Goal: Task Accomplishment & Management: Complete application form

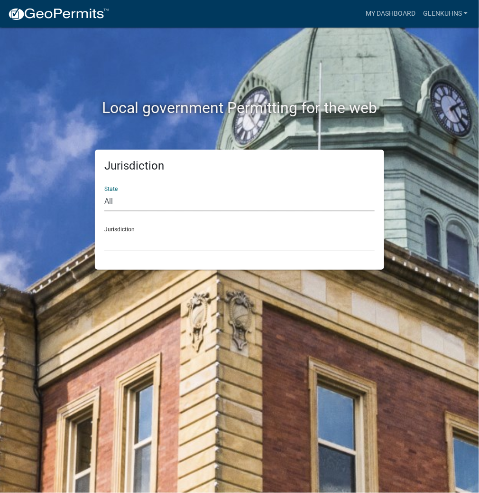
click at [273, 205] on select "All [US_STATE] [US_STATE] [US_STATE] [US_STATE] [US_STATE] [US_STATE] [US_STATE…" at bounding box center [239, 201] width 270 height 19
select select "[US_STATE]"
click at [104, 192] on select "All [US_STATE] [US_STATE] [US_STATE] [US_STATE] [US_STATE] [US_STATE] [US_STATE…" at bounding box center [239, 201] width 270 height 19
click at [258, 241] on select "City of [GEOGRAPHIC_DATA], [US_STATE] City of [GEOGRAPHIC_DATA], [US_STATE] Cit…" at bounding box center [239, 241] width 270 height 19
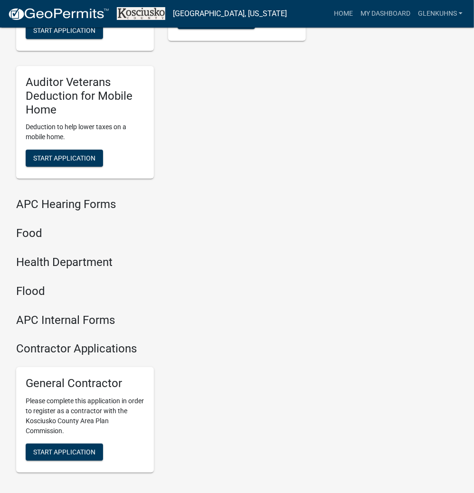
scroll to position [1141, 0]
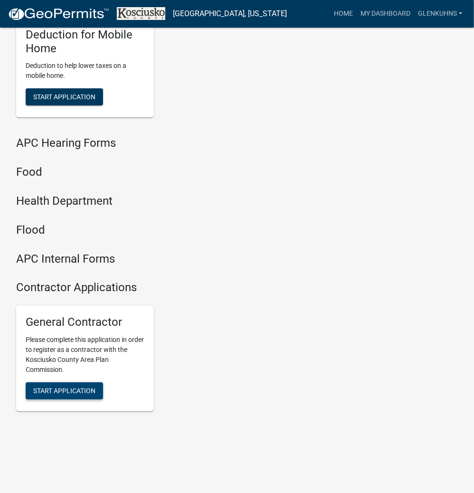
click at [63, 387] on span "Start Application" at bounding box center [64, 391] width 62 height 8
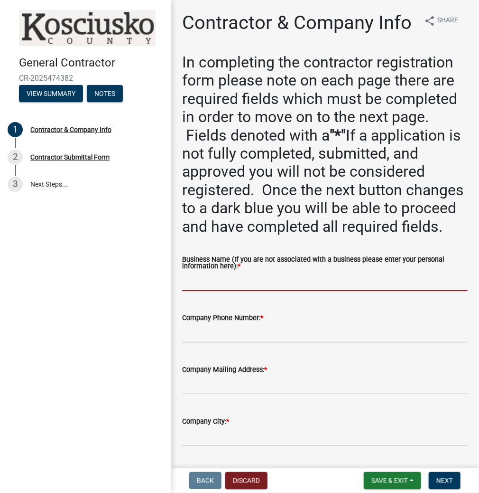
click at [331, 291] on input "Business Name (If you are not associated with a business please enter your pers…" at bounding box center [325, 280] width 286 height 19
type input "[PERSON_NAME]"
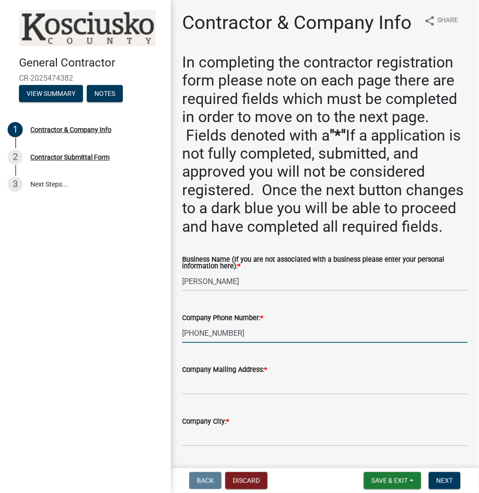
type input "[PHONE_NUMBER]"
click at [339, 394] on input "Company Mailing Address: *" at bounding box center [325, 384] width 286 height 19
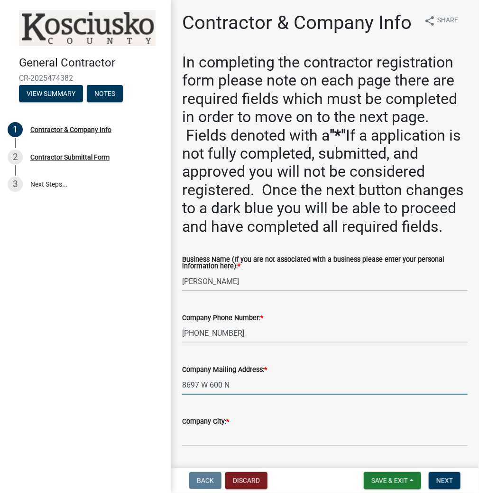
type input "8697 W 600 N"
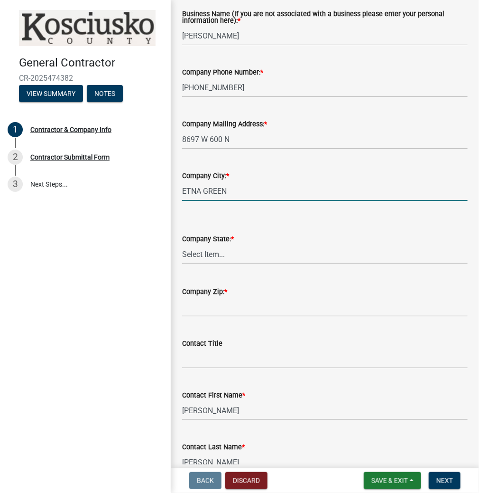
type input "ETNA GREEN"
select select "IN"
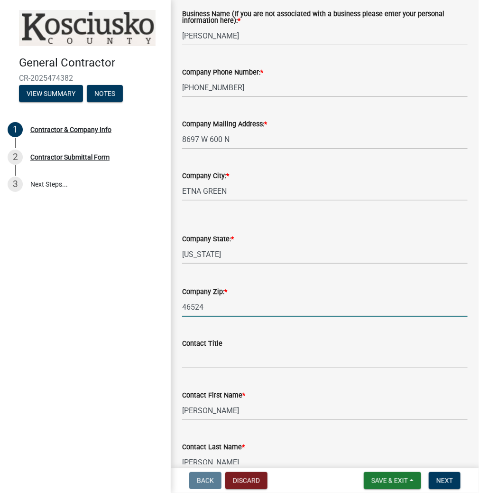
type input "46524"
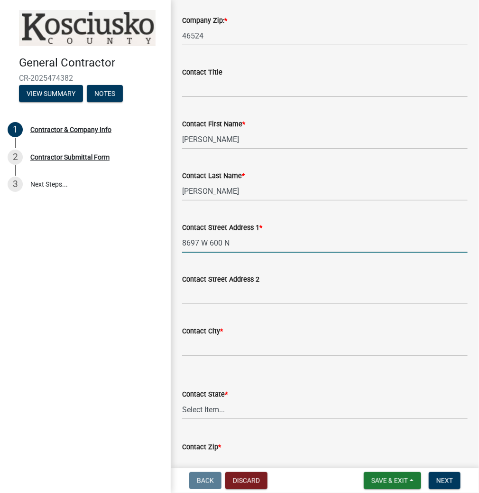
type input "8697 W 600 N"
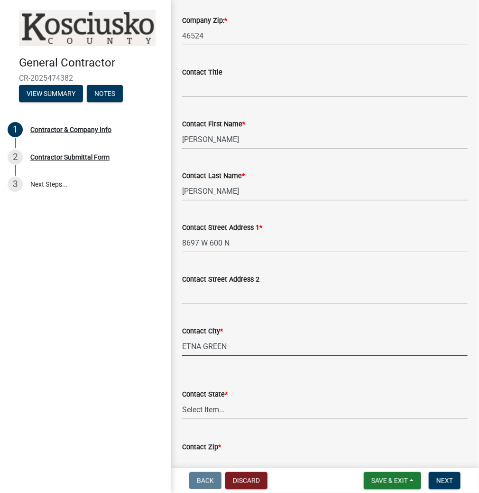
type input "ETNA GREEN"
select select "IN"
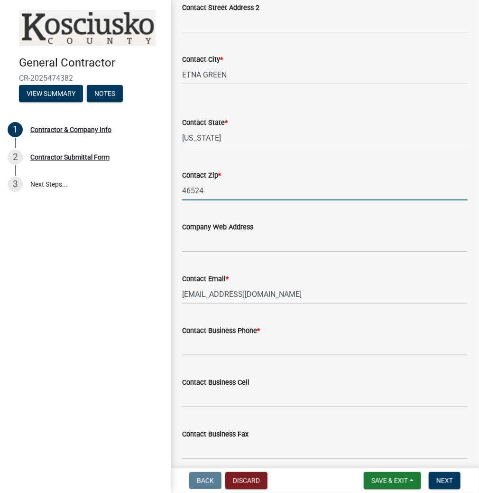
type input "46524"
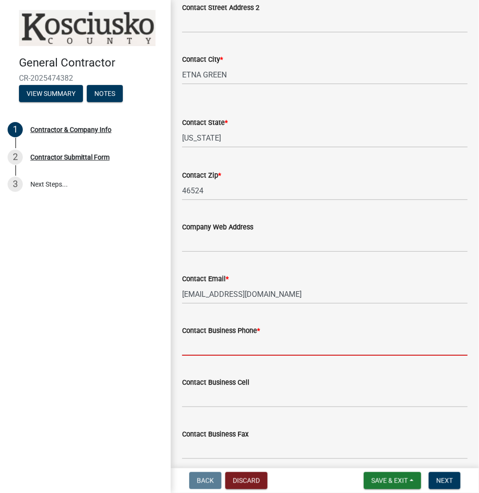
click at [222, 355] on input "Contact Business Phone *" at bounding box center [325, 345] width 286 height 19
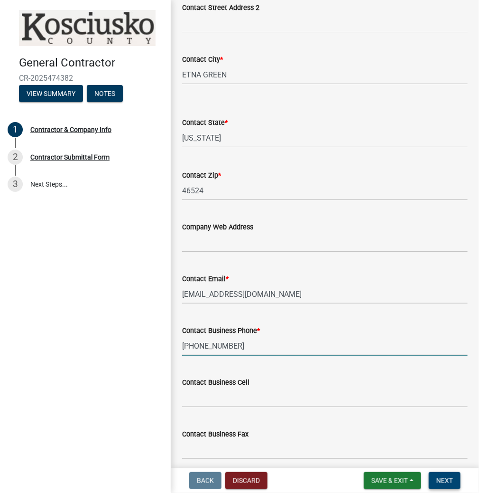
type input "[PHONE_NUMBER]"
click at [448, 476] on span "Next" at bounding box center [445, 480] width 17 height 8
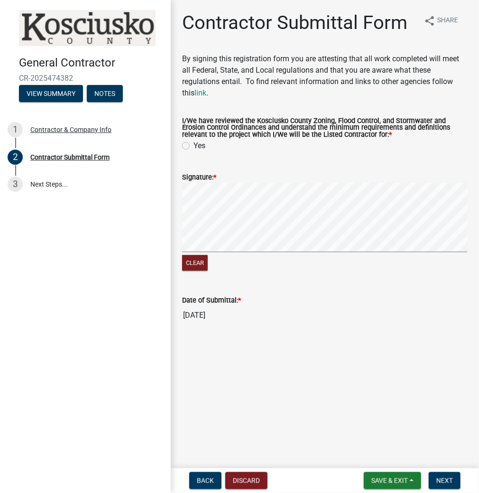
click at [194, 143] on label "Yes" at bounding box center [200, 145] width 12 height 11
click at [194, 143] on input "Yes" at bounding box center [197, 143] width 6 height 6
radio input "true"
click at [452, 478] on span "Next" at bounding box center [445, 480] width 17 height 8
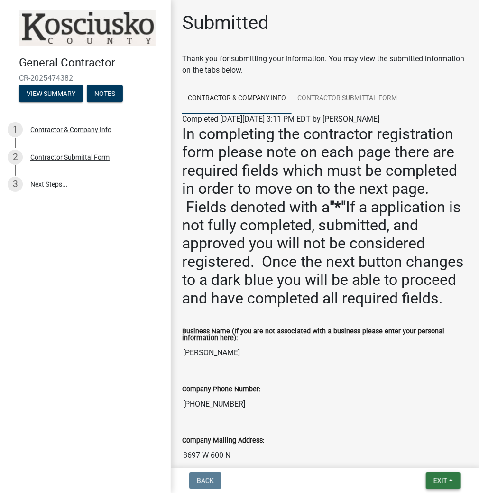
click at [432, 476] on button "Exit" at bounding box center [443, 480] width 35 height 17
click at [423, 457] on button "Save & Exit" at bounding box center [423, 455] width 76 height 23
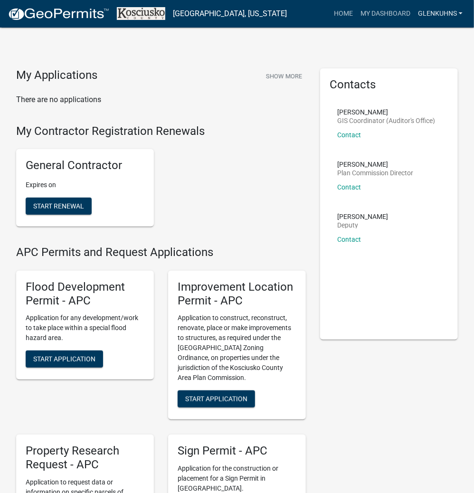
click at [429, 12] on link "GLENKUHNS" at bounding box center [440, 14] width 52 height 18
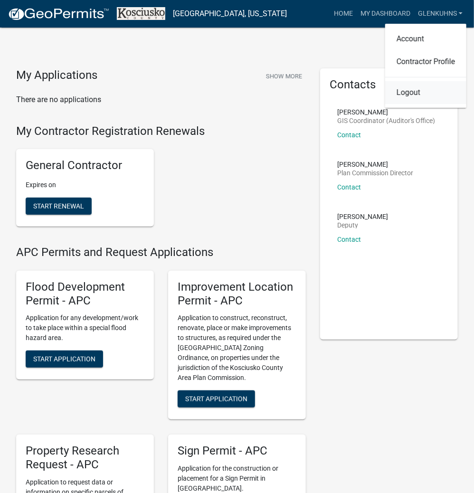
click at [408, 93] on link "Logout" at bounding box center [425, 92] width 81 height 23
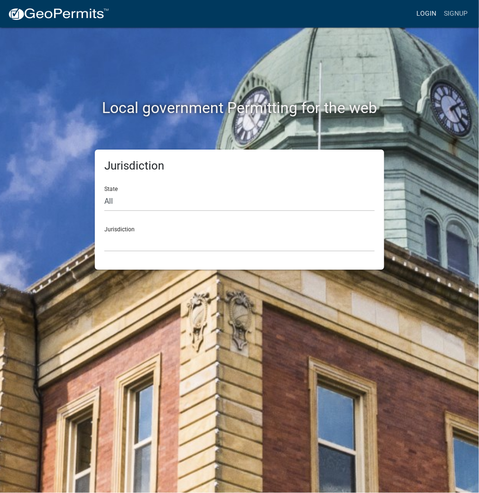
click at [422, 13] on link "Login" at bounding box center [427, 14] width 28 height 18
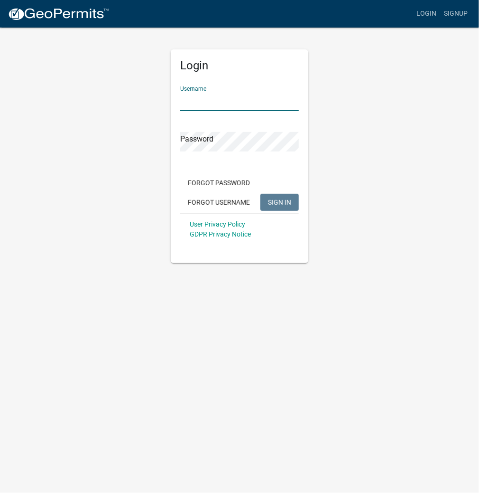
click at [233, 94] on input "Username" at bounding box center [239, 101] width 119 height 19
type input "kosplanning"
click at [261, 194] on button "SIGN IN" at bounding box center [280, 202] width 38 height 17
